Goal: Entertainment & Leisure: Consume media (video, audio)

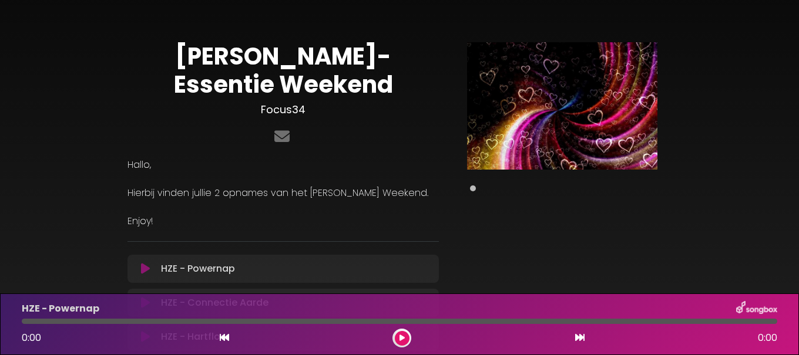
click at [580, 341] on icon at bounding box center [579, 337] width 9 height 9
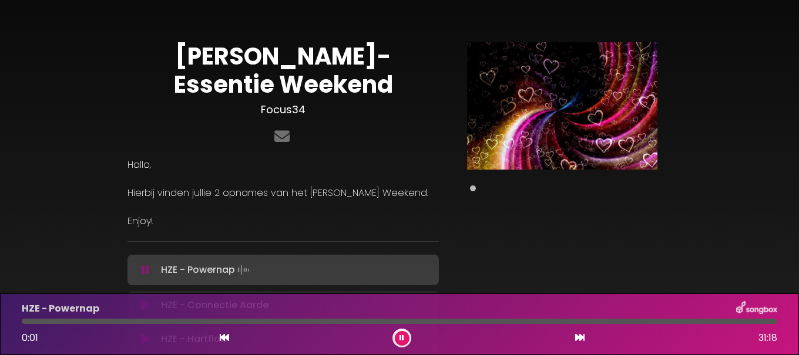
click at [577, 337] on icon at bounding box center [579, 337] width 9 height 9
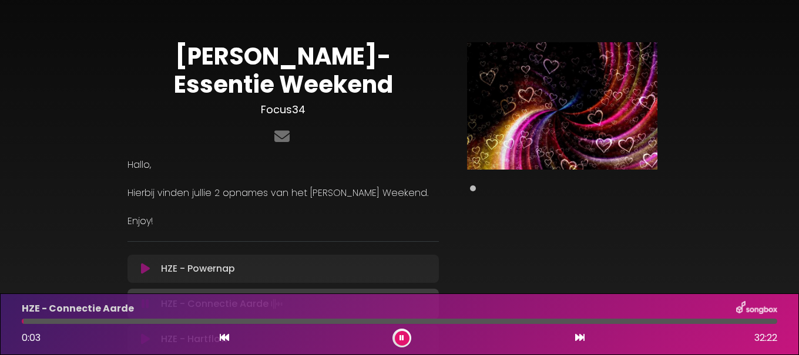
click at [23, 322] on div at bounding box center [23, 321] width 2 height 5
click at [21, 321] on div at bounding box center [400, 321] width 770 height 5
drag, startPoint x: 408, startPoint y: 340, endPoint x: 395, endPoint y: 340, distance: 12.9
click at [406, 340] on button at bounding box center [402, 338] width 15 height 15
click at [402, 338] on icon at bounding box center [401, 338] width 5 height 7
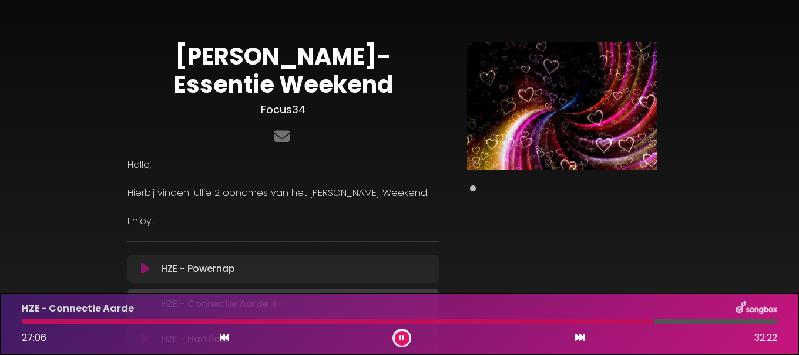
click at [395, 331] on button at bounding box center [402, 338] width 15 height 15
click at [404, 333] on button at bounding box center [402, 338] width 15 height 15
click at [21, 322] on div at bounding box center [400, 321] width 770 height 5
drag, startPoint x: 21, startPoint y: 322, endPoint x: 31, endPoint y: 322, distance: 10.0
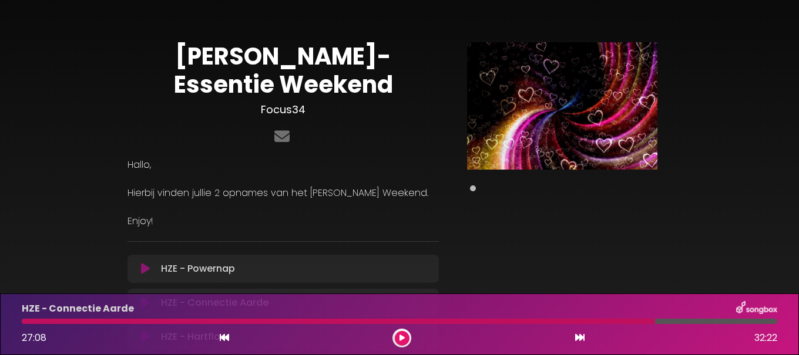
click at [22, 322] on div at bounding box center [400, 321] width 770 height 5
click at [27, 322] on div at bounding box center [338, 321] width 633 height 5
click at [27, 321] on div at bounding box center [338, 321] width 633 height 5
click at [164, 268] on p "HZE - Powernap Loading Track..." at bounding box center [198, 269] width 74 height 14
click at [142, 273] on icon at bounding box center [145, 269] width 9 height 12
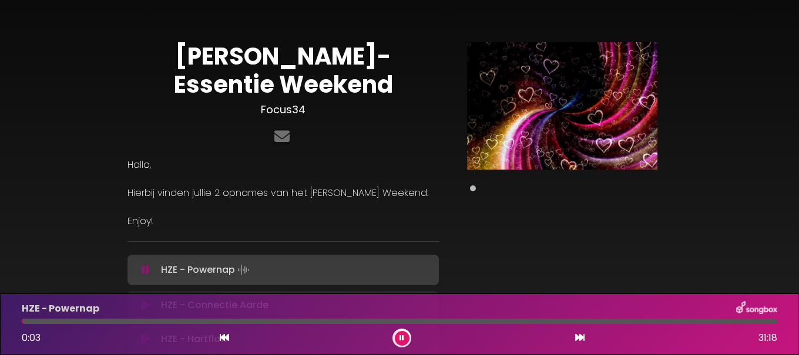
click at [580, 340] on icon at bounding box center [579, 337] width 9 height 9
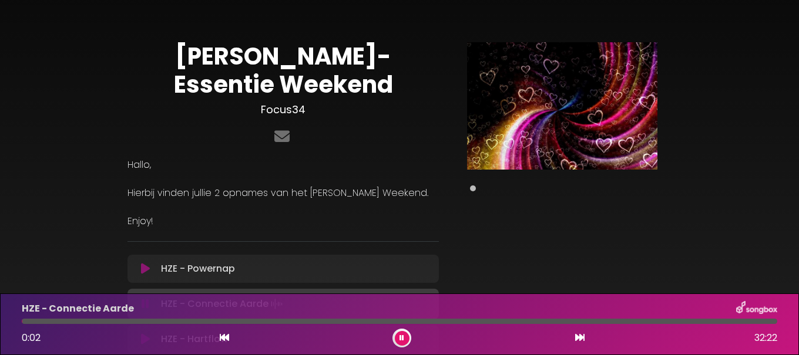
click at [404, 337] on icon at bounding box center [401, 338] width 5 height 7
click at [398, 337] on button at bounding box center [402, 338] width 15 height 15
